Goal: Find specific page/section: Find specific page/section

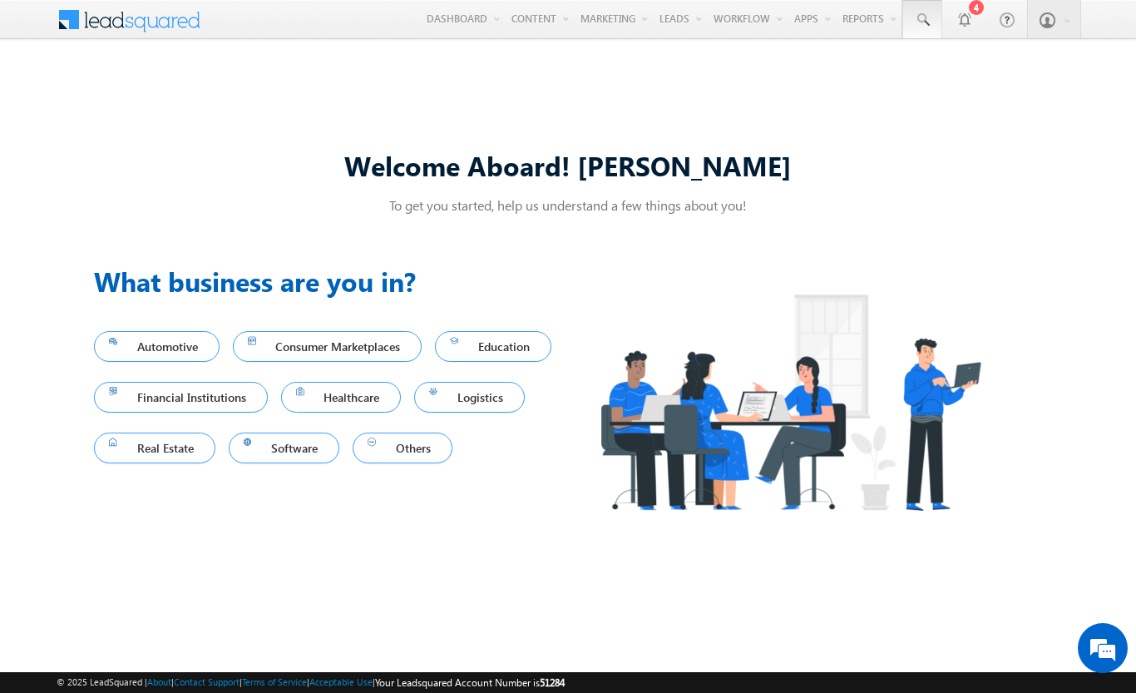
click at [922, 20] on span at bounding box center [922, 20] width 17 height 17
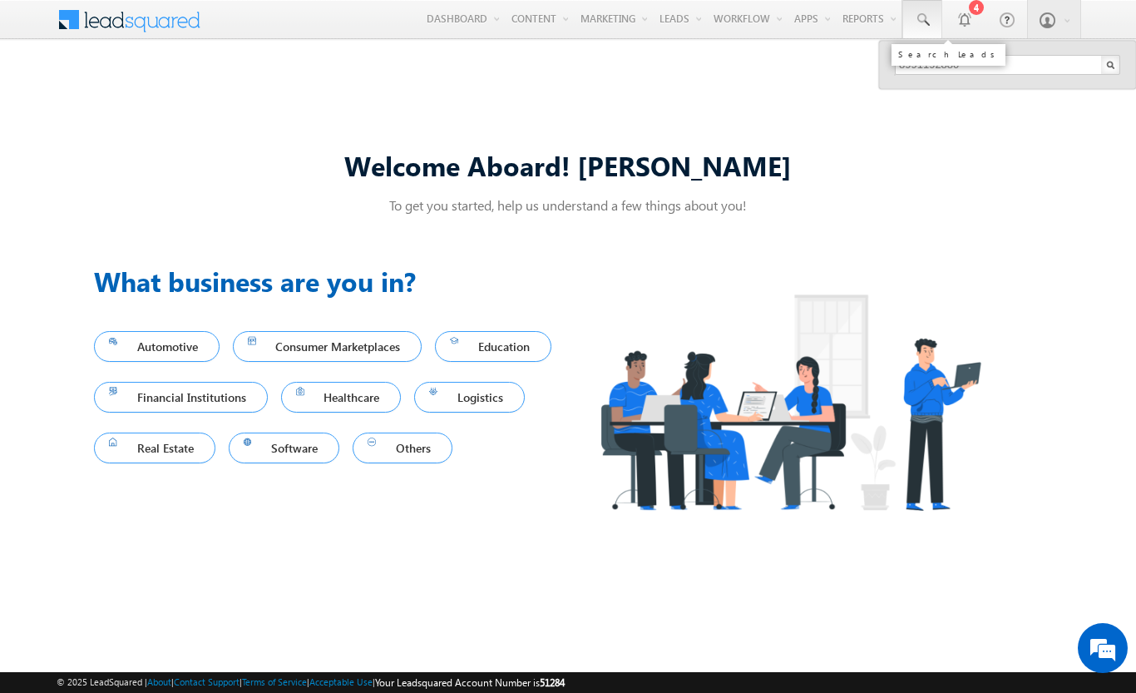
type input "8991192880"
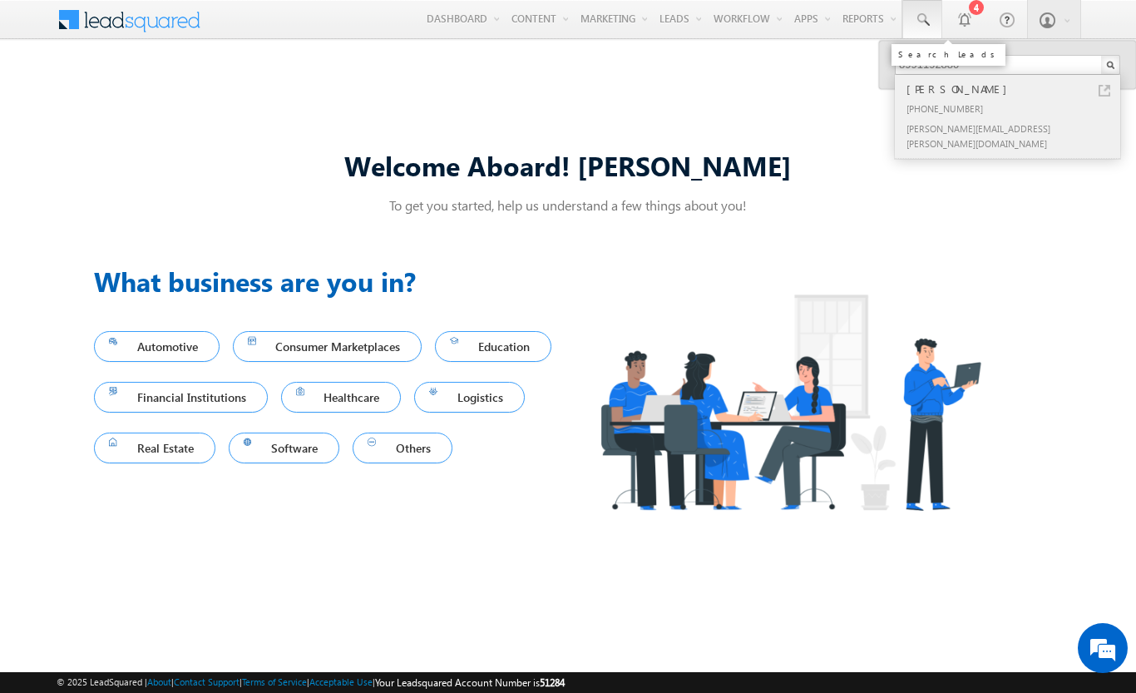
click at [1015, 89] on div "[PERSON_NAME]" at bounding box center [1014, 89] width 223 height 18
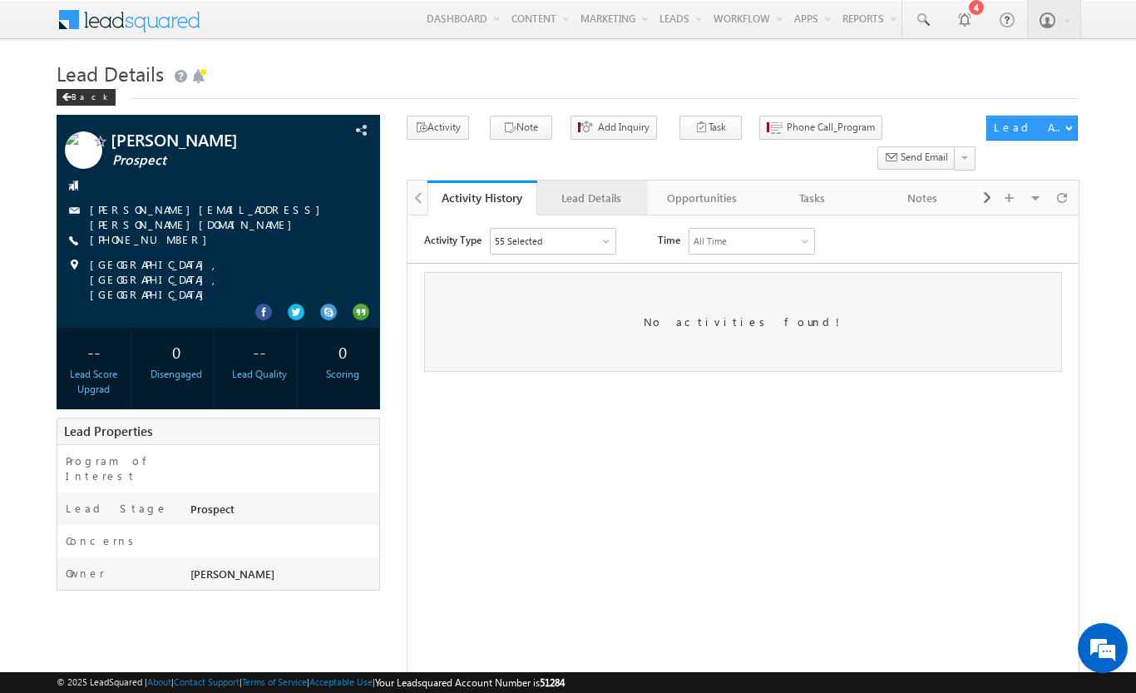
click at [591, 188] on div "Lead Details" at bounding box center [592, 198] width 82 height 20
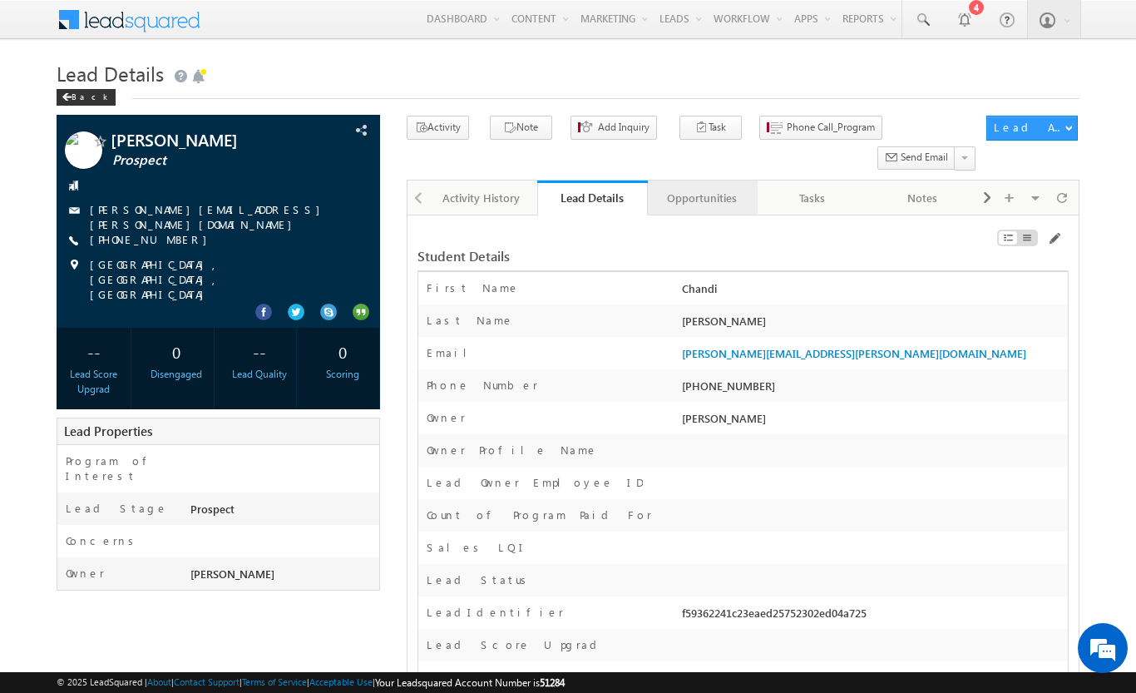
click at [701, 188] on div "Opportunities" at bounding box center [702, 198] width 82 height 20
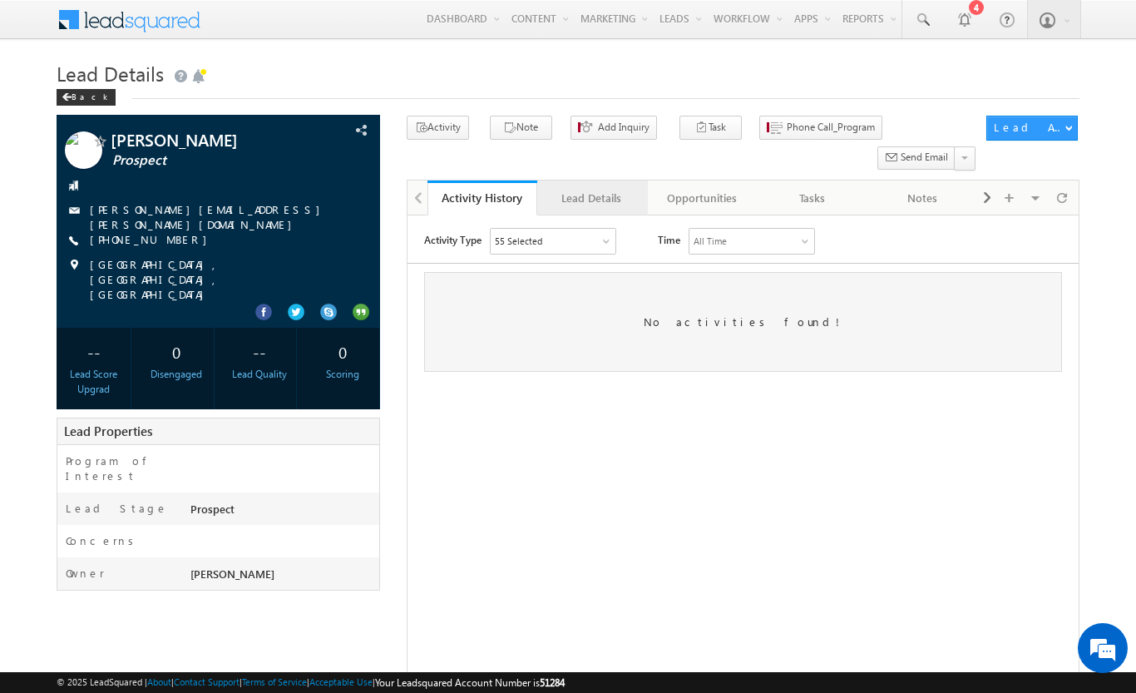
click at [615, 188] on div "Lead Details" at bounding box center [592, 198] width 82 height 20
click at [688, 188] on div "Opportunities" at bounding box center [702, 198] width 82 height 20
click at [678, 188] on div "Opportunities" at bounding box center [702, 198] width 82 height 20
